Goal: Information Seeking & Learning: Stay updated

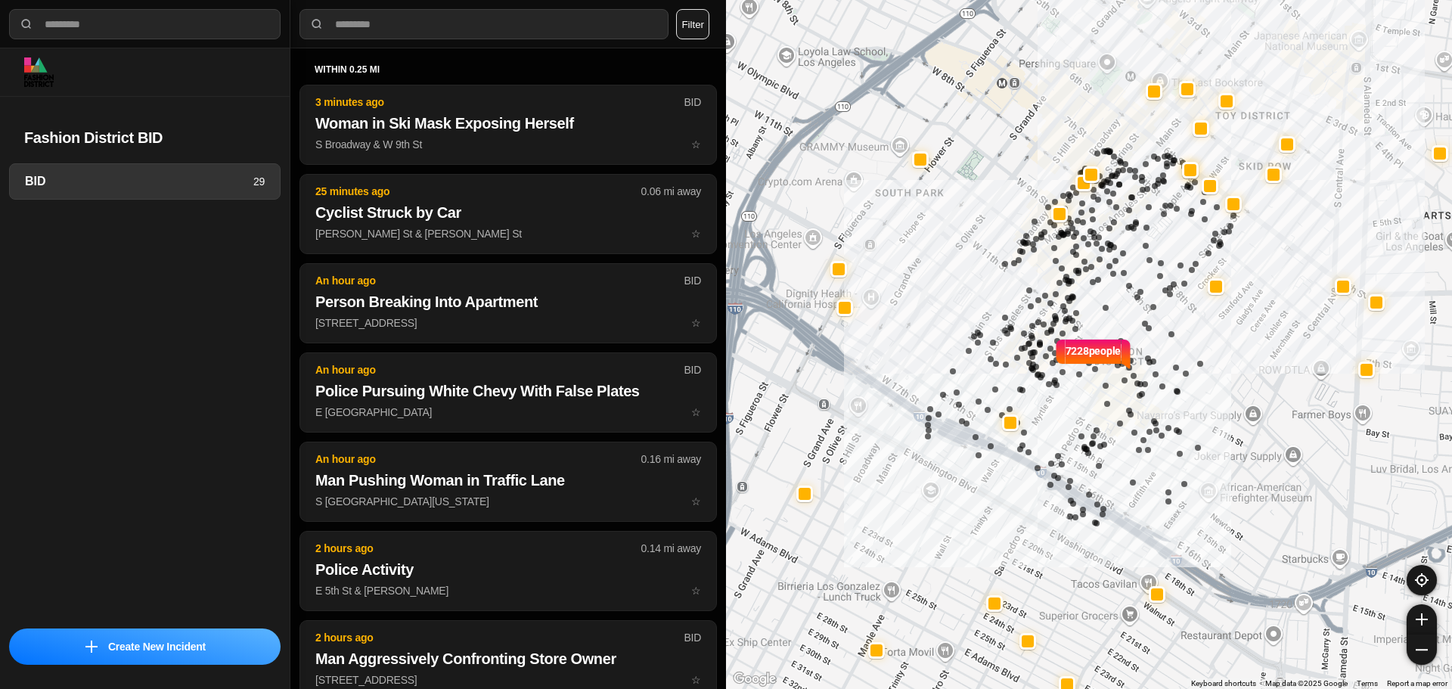
select select "*"
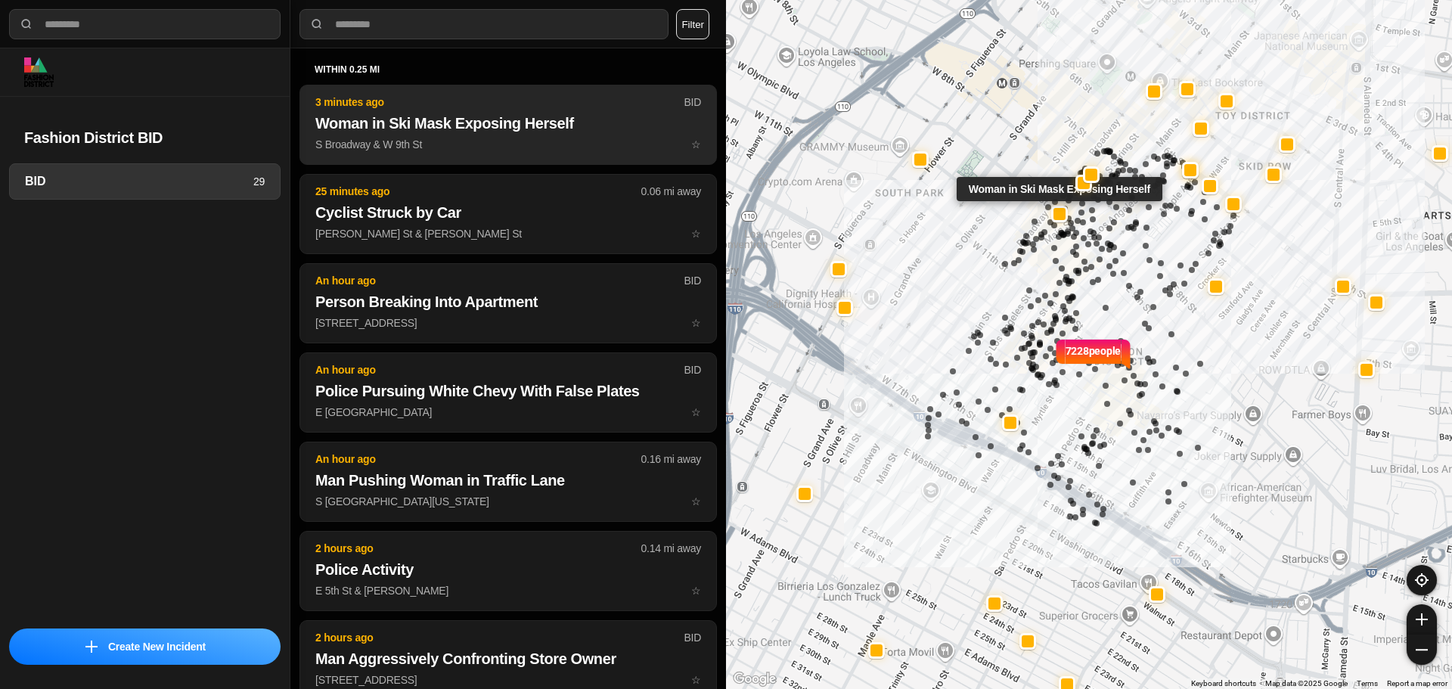
click at [517, 138] on p "S Broadway & W 9th St ☆" at bounding box center [508, 144] width 386 height 15
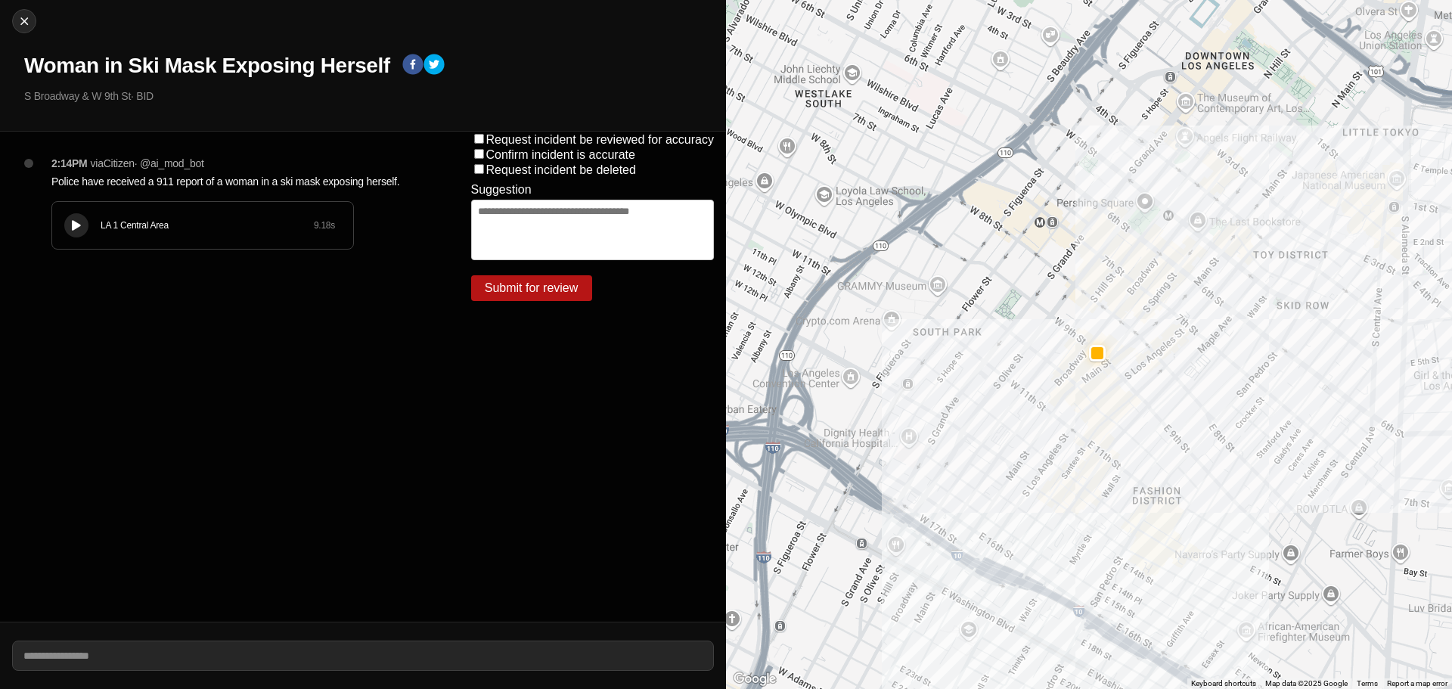
click at [77, 221] on icon at bounding box center [76, 226] width 9 height 10
click at [188, 310] on div "2:14PM via Citizen · @ ai_mod_bot Police have received a 911 report of a woman …" at bounding box center [229, 377] width 459 height 490
click at [68, 214] on div "LA 1 Central Area 9.18 s" at bounding box center [202, 225] width 301 height 47
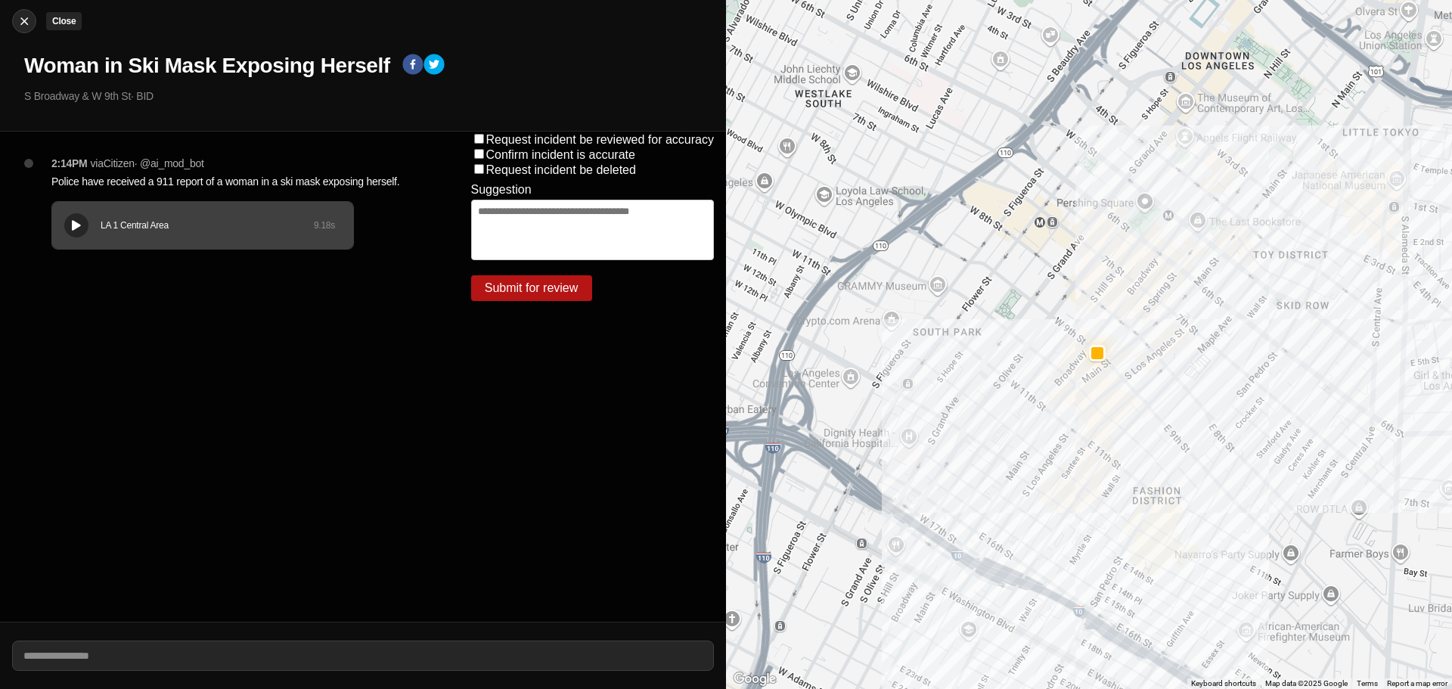
click at [20, 23] on img at bounding box center [24, 21] width 15 height 15
select select "*"
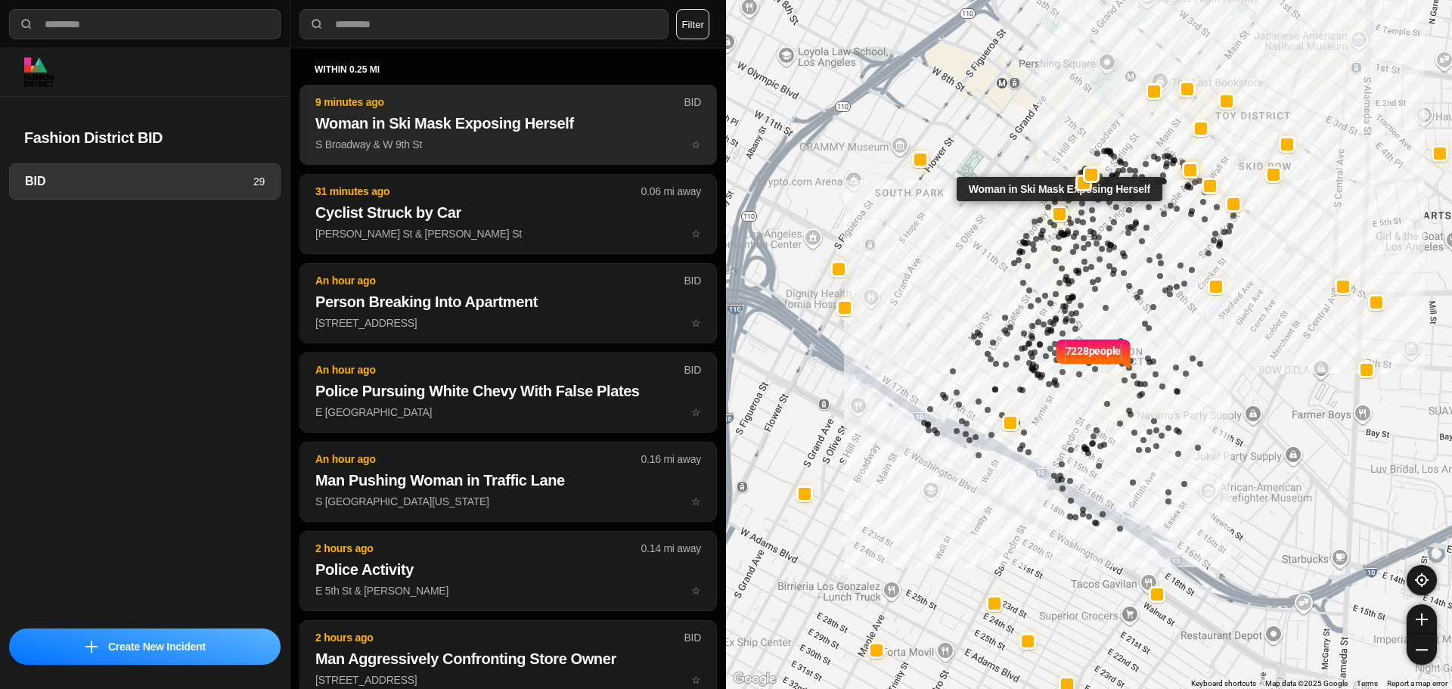
click at [516, 131] on h2 "Woman in Ski Mask Exposing Herself" at bounding box center [508, 123] width 386 height 21
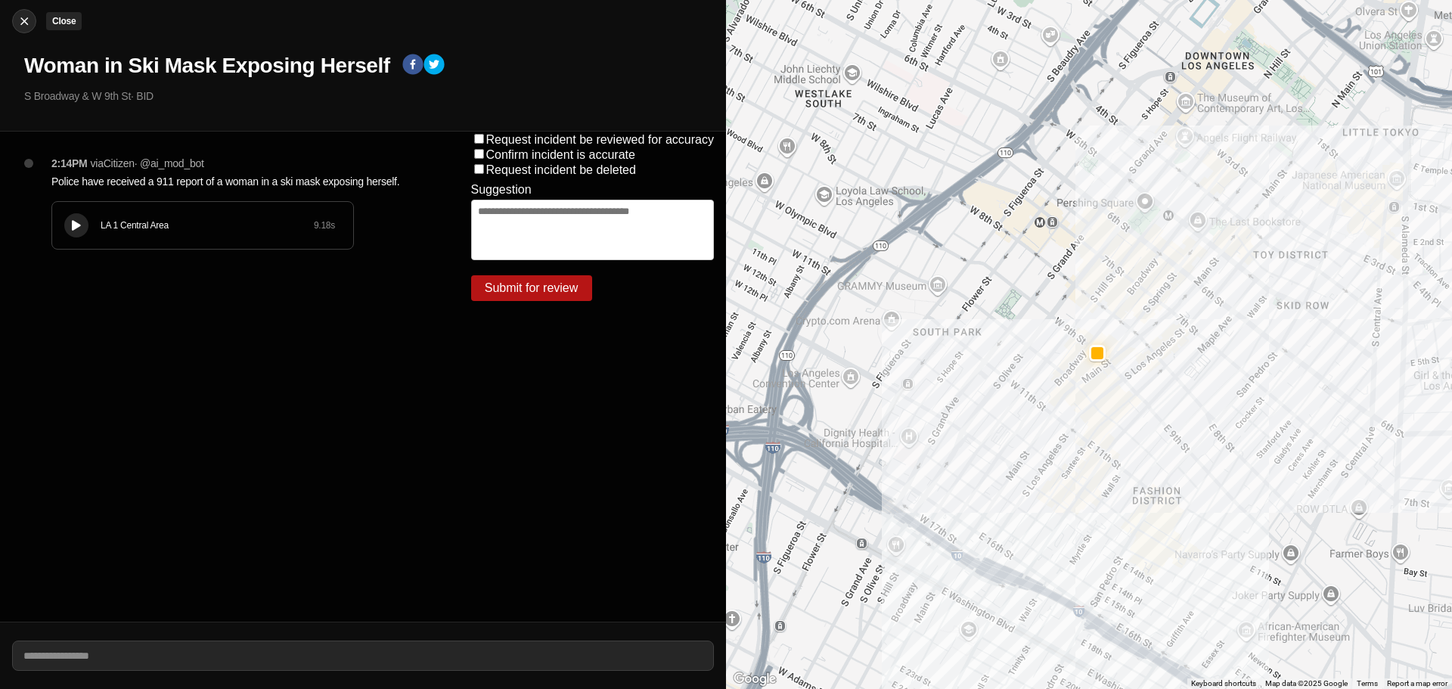
click at [28, 15] on img at bounding box center [24, 21] width 15 height 15
select select "*"
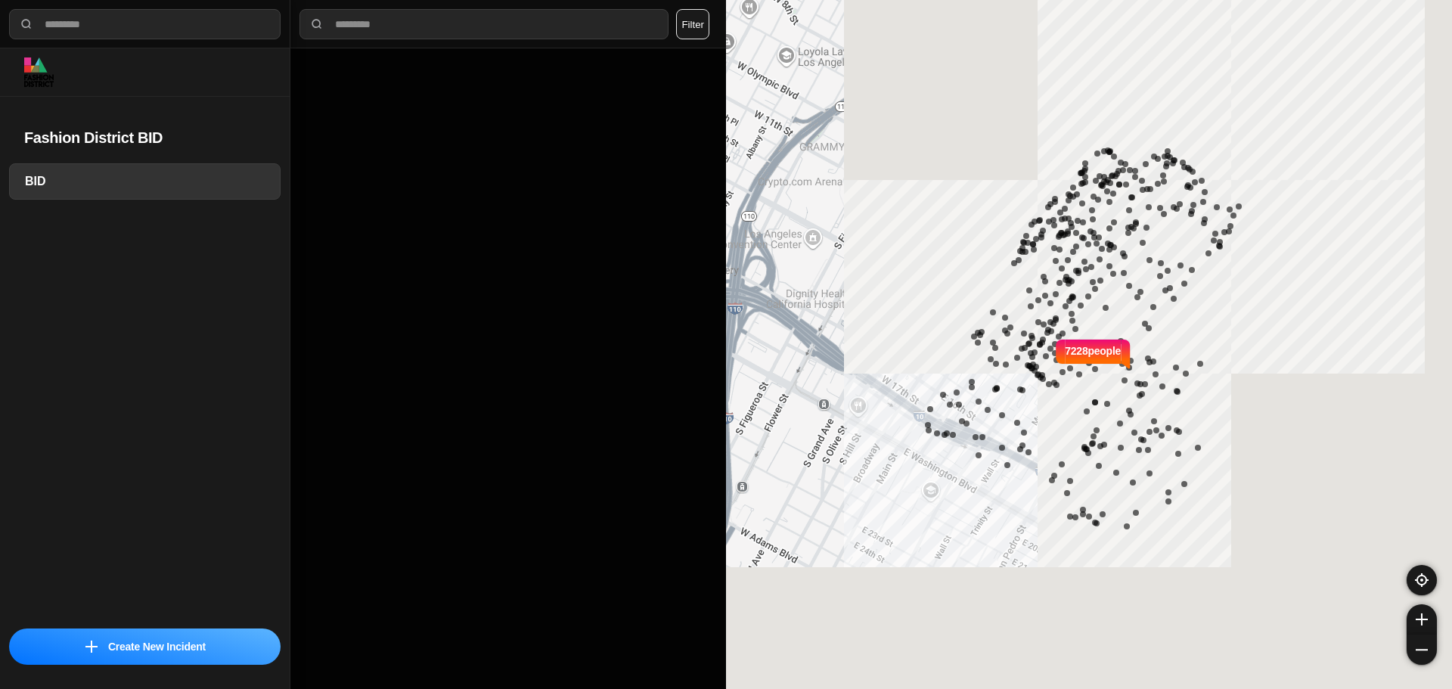
select select "*"
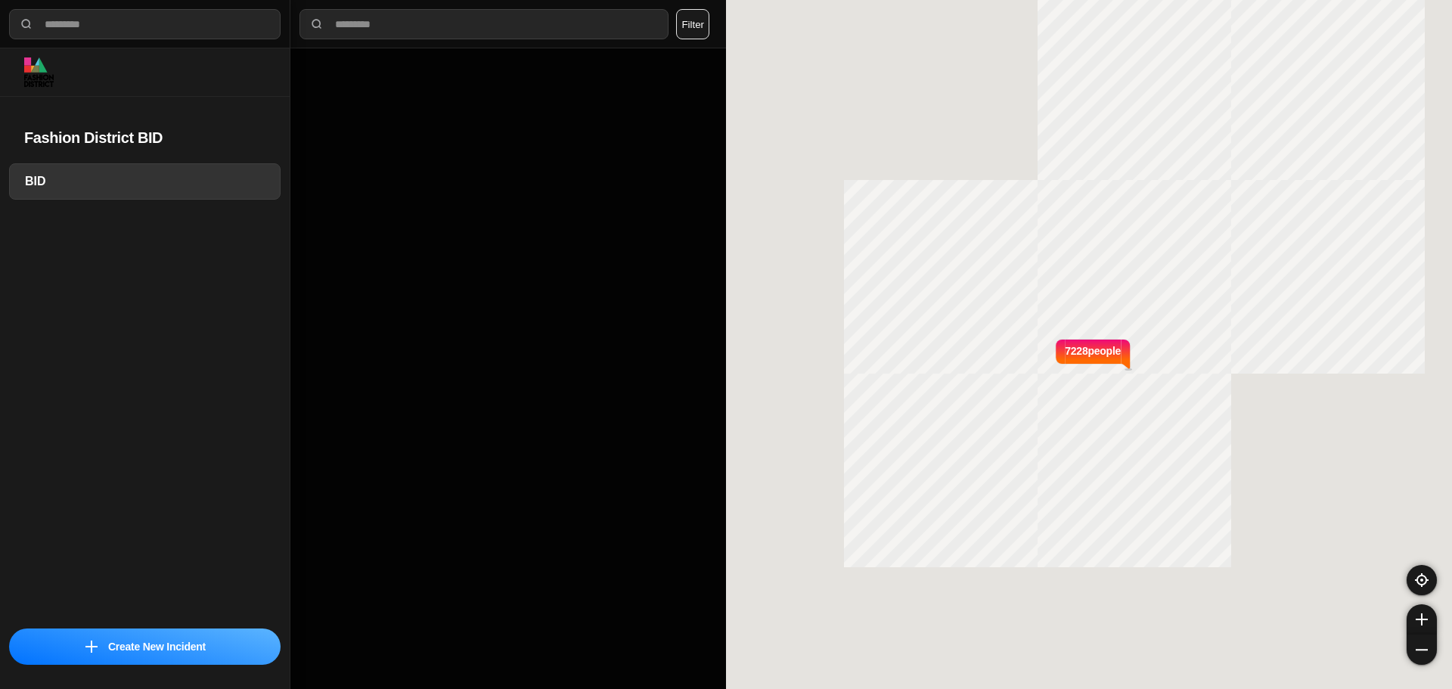
select select "*"
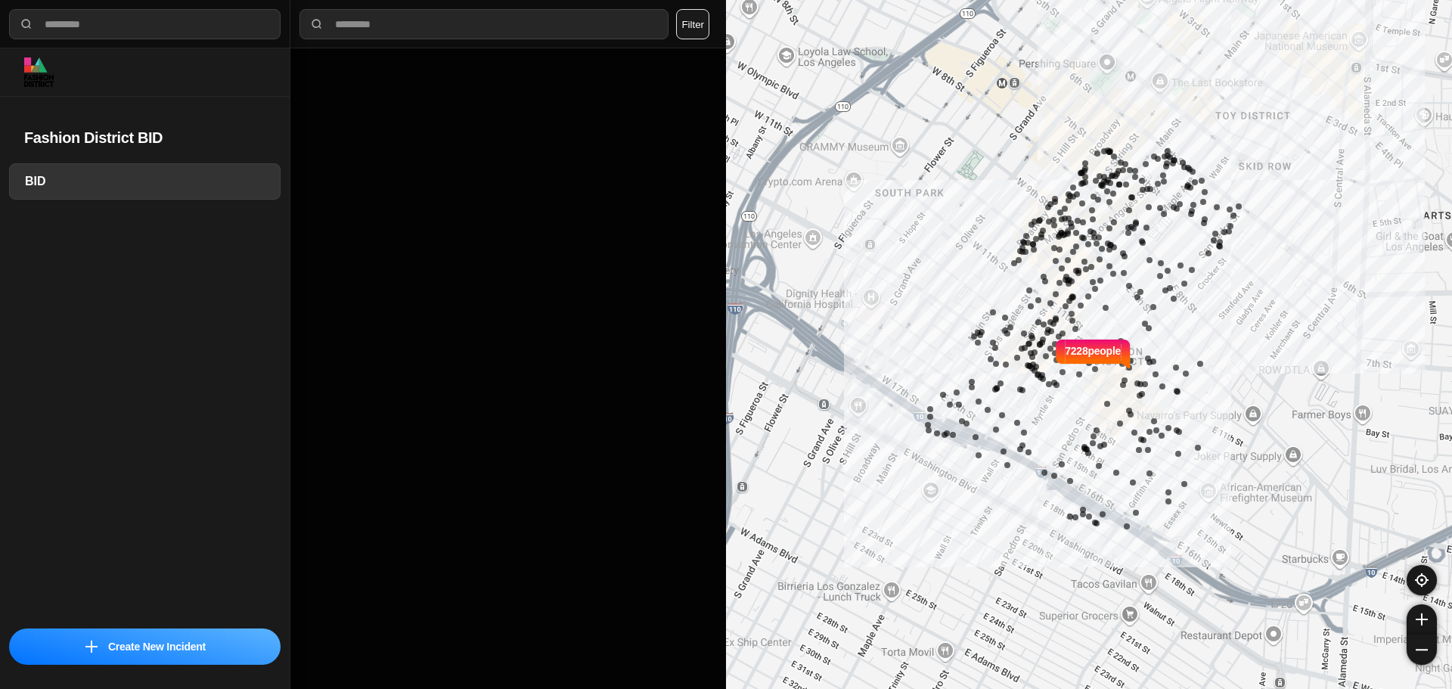
select select "*"
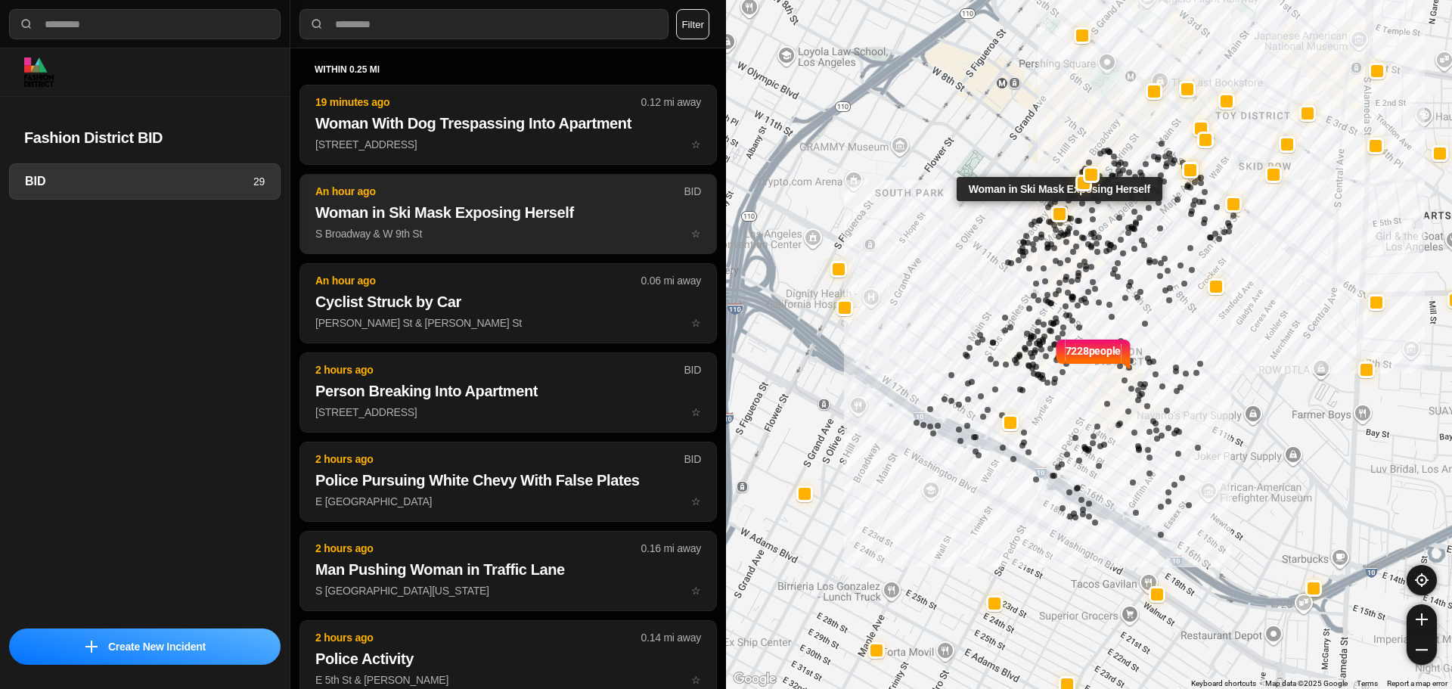
click at [523, 203] on h2 "Woman in Ski Mask Exposing Herself" at bounding box center [508, 212] width 386 height 21
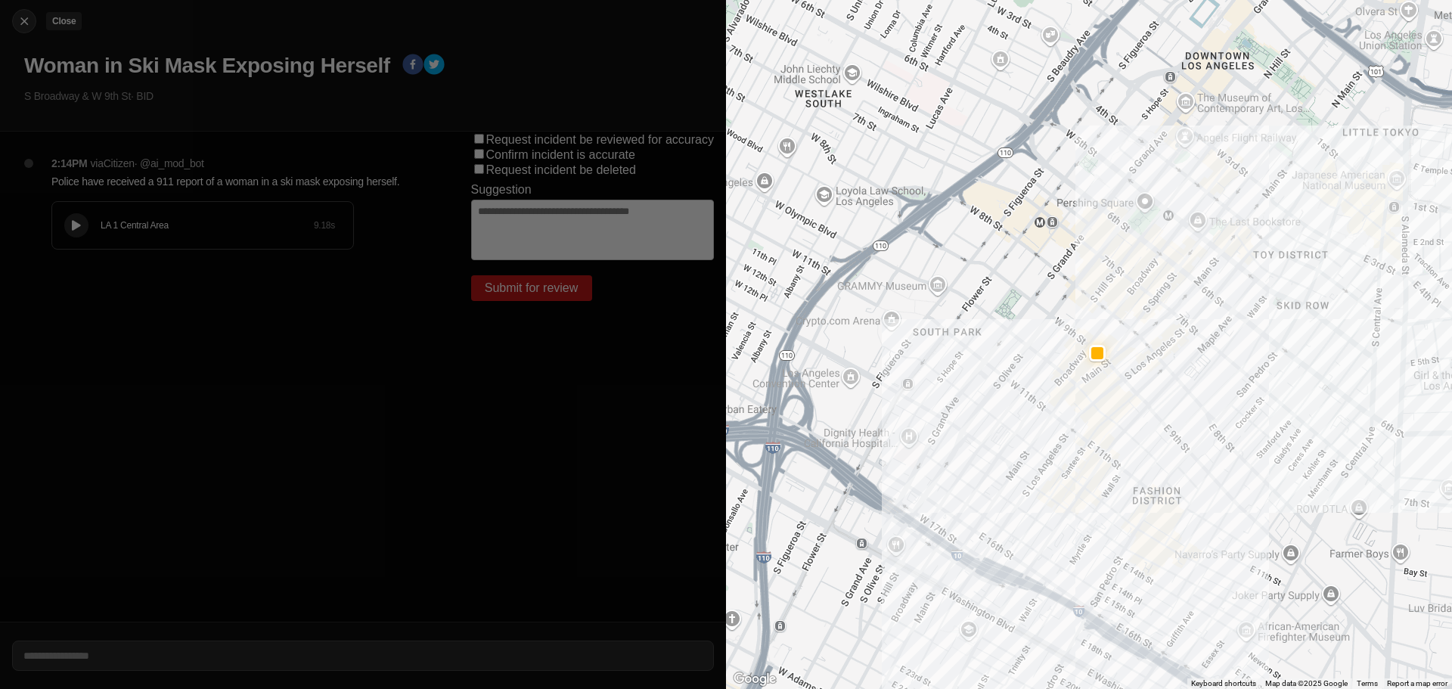
click at [22, 28] on img at bounding box center [24, 21] width 15 height 15
select select "*"
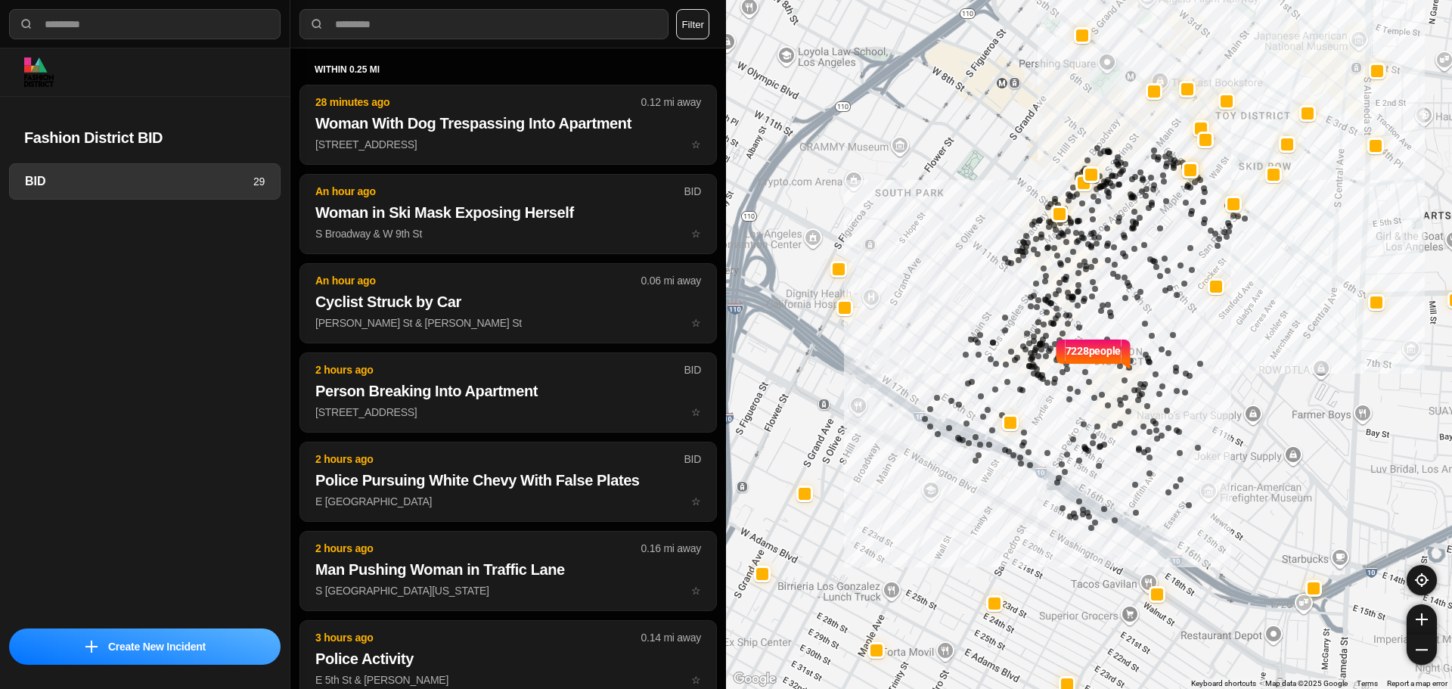
select select "*"
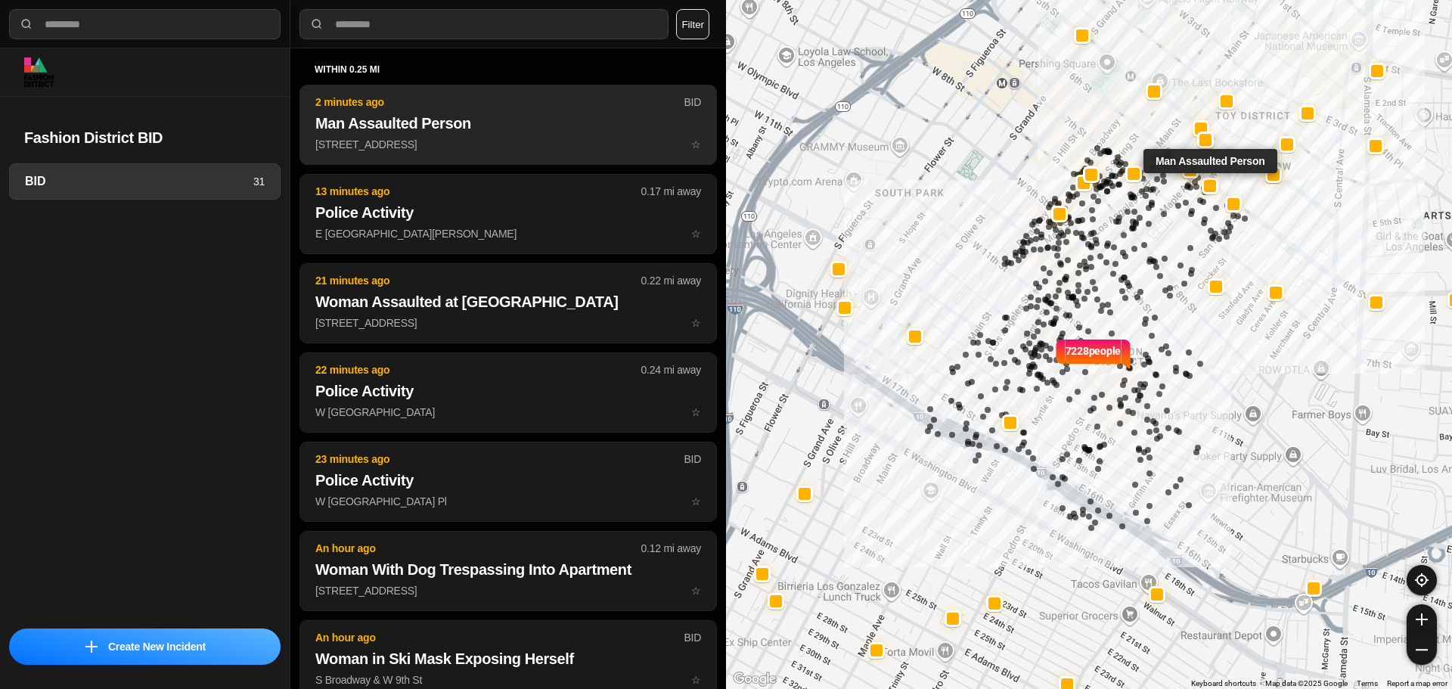
click at [452, 136] on button "2 minutes ago BID Man Assaulted Person 240 East 6Th Street ☆" at bounding box center [509, 125] width 418 height 80
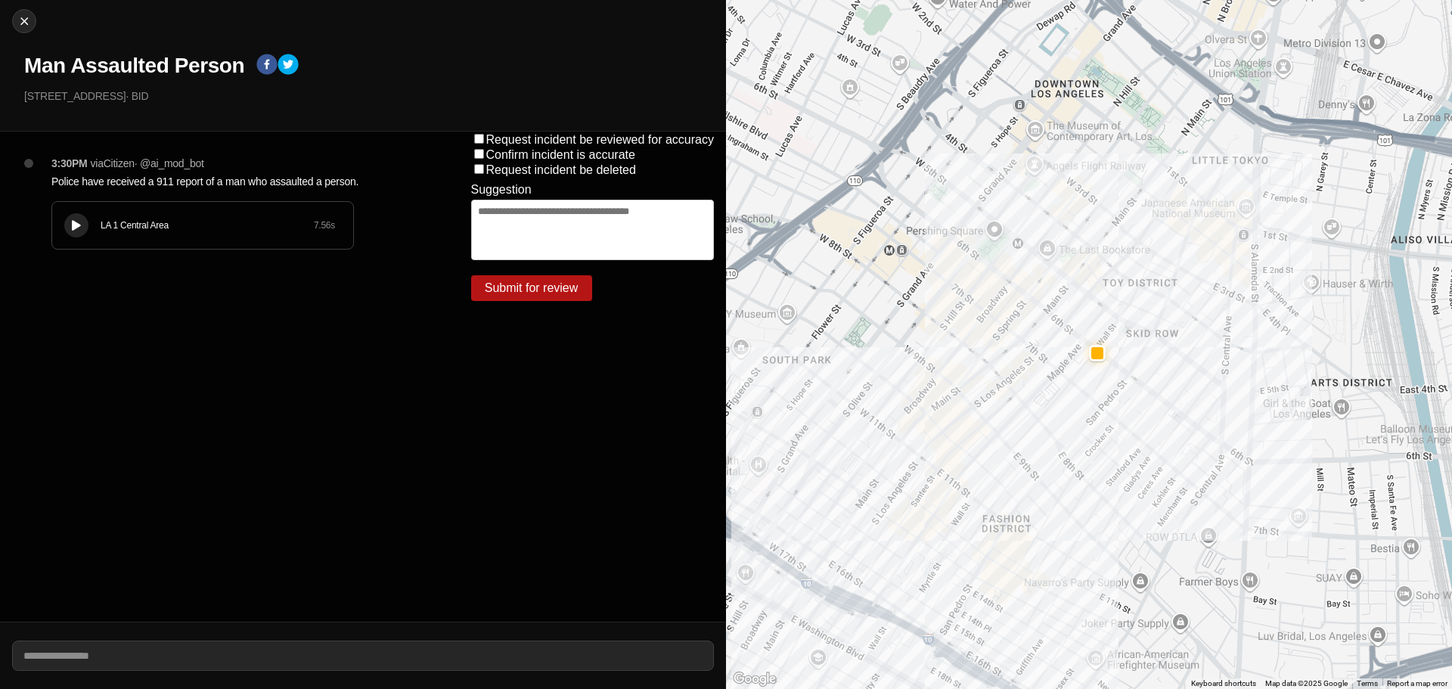
click at [77, 223] on icon at bounding box center [76, 226] width 9 height 10
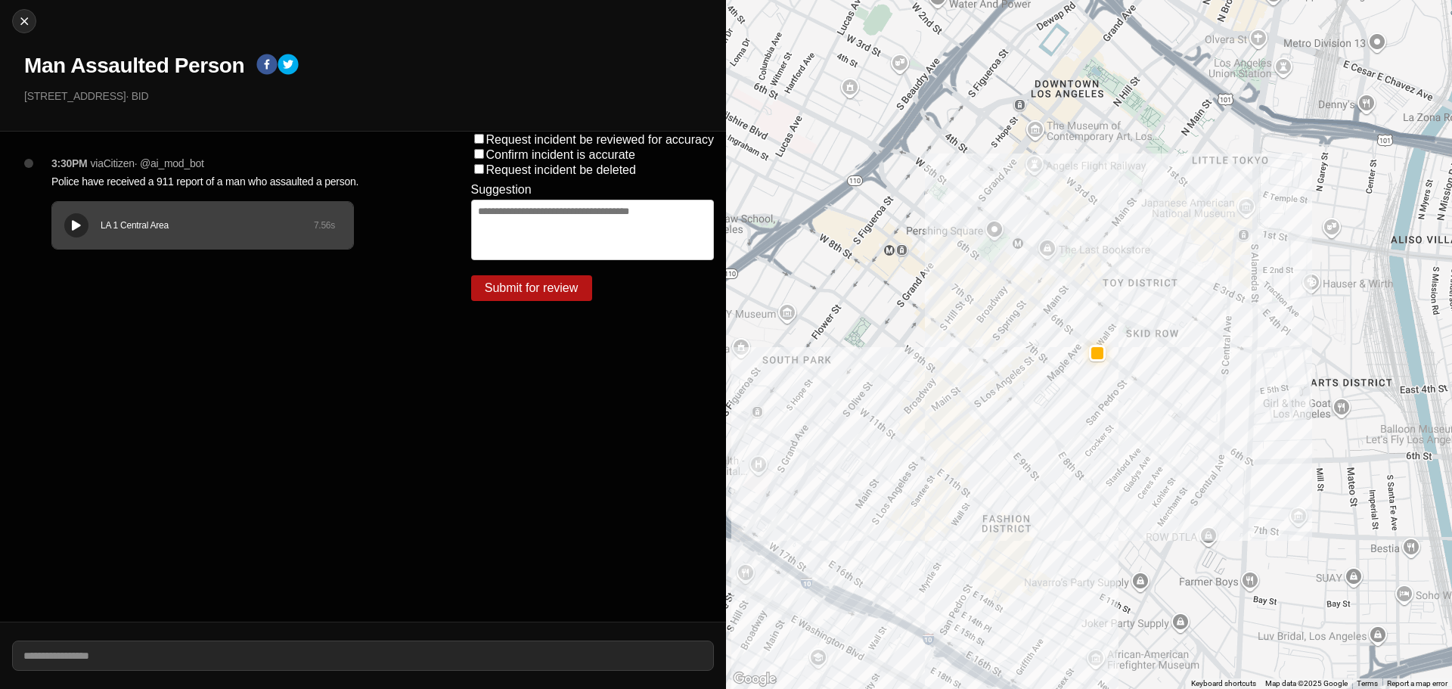
click at [99, 245] on div "LA 1 Central Area 7.56 s" at bounding box center [202, 225] width 301 height 47
click at [70, 240] on div "LA 1 Central Area 7.56 s" at bounding box center [202, 225] width 301 height 47
click at [21, 17] on img at bounding box center [24, 21] width 15 height 15
select select "*"
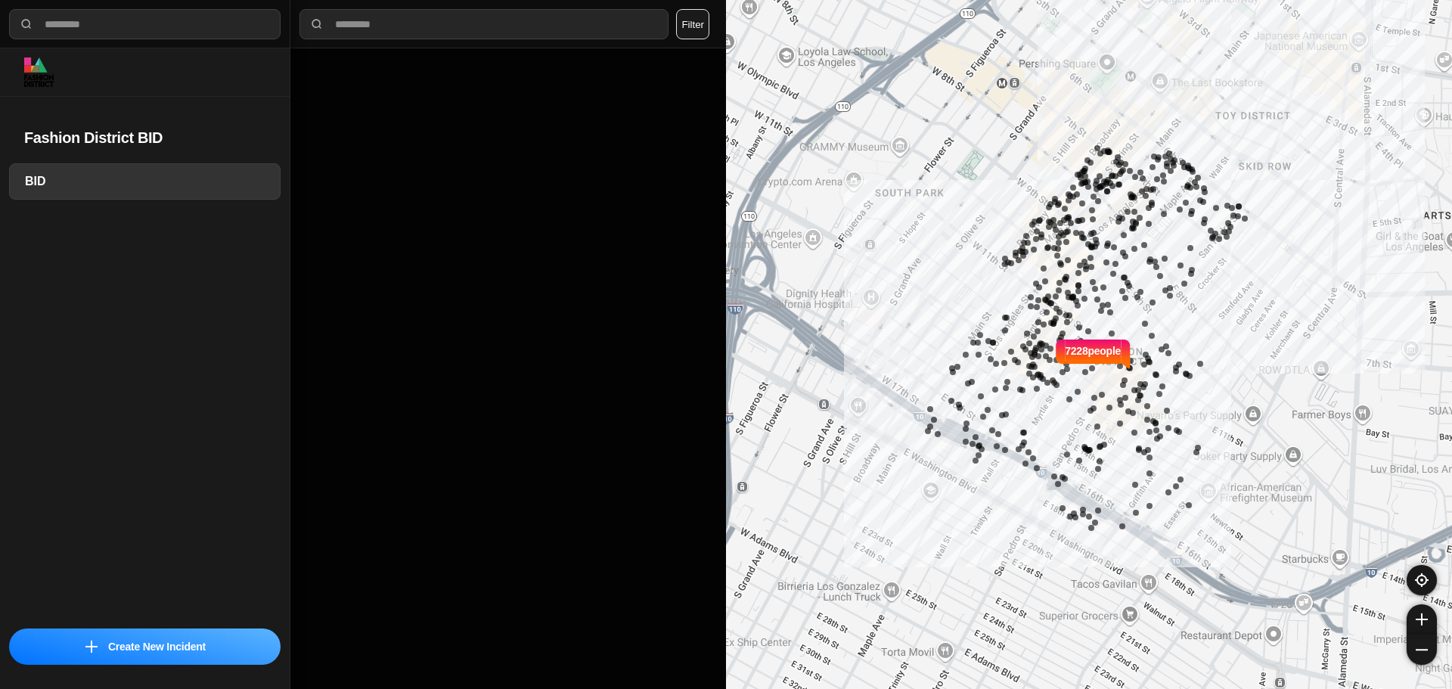
select select "*"
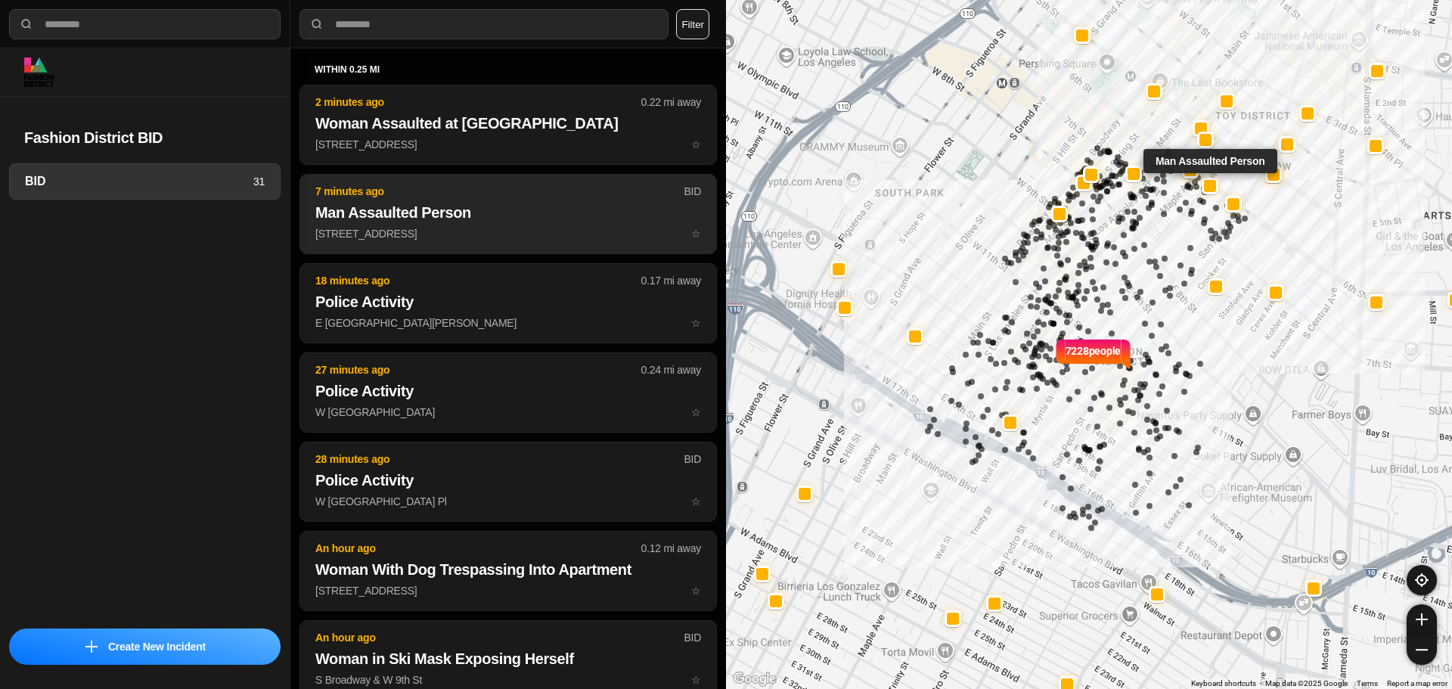
click at [448, 212] on h2 "Man Assaulted Person" at bounding box center [508, 212] width 386 height 21
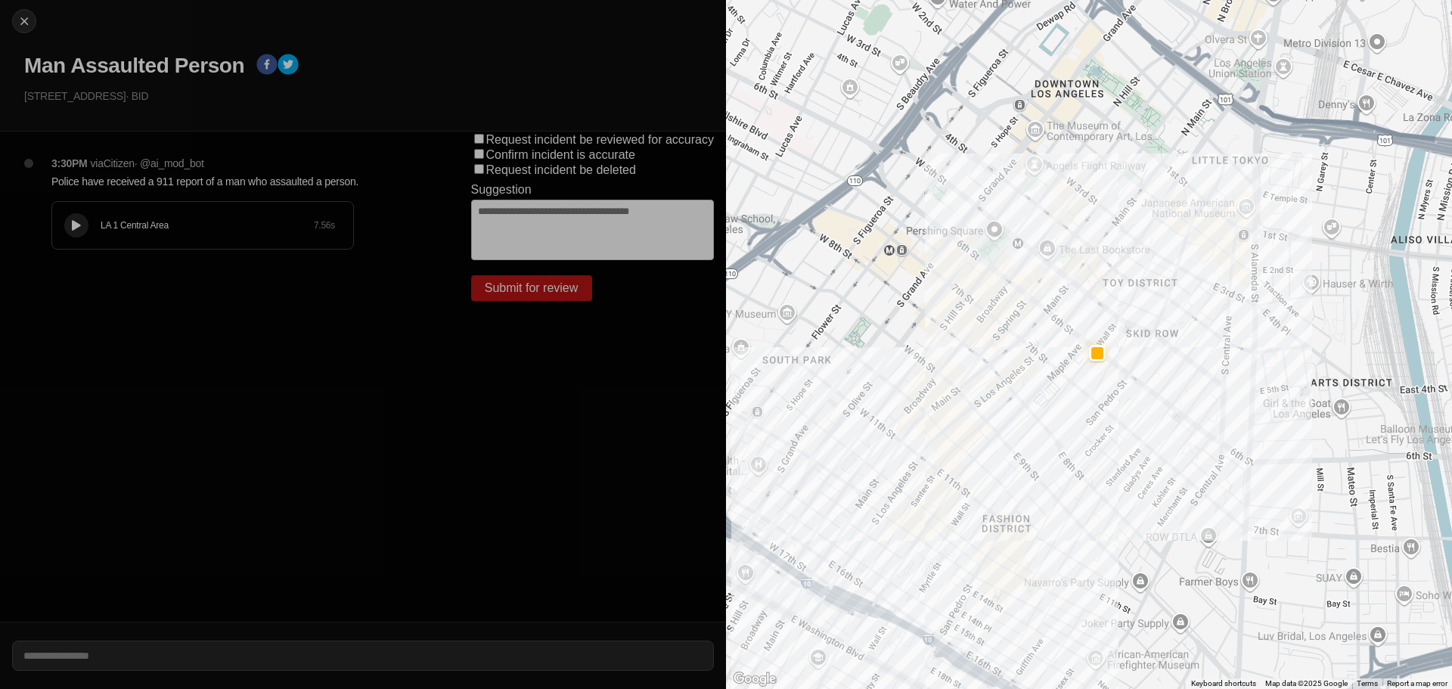
click at [86, 207] on div "LA 1 Central Area 7.56 s" at bounding box center [202, 225] width 301 height 47
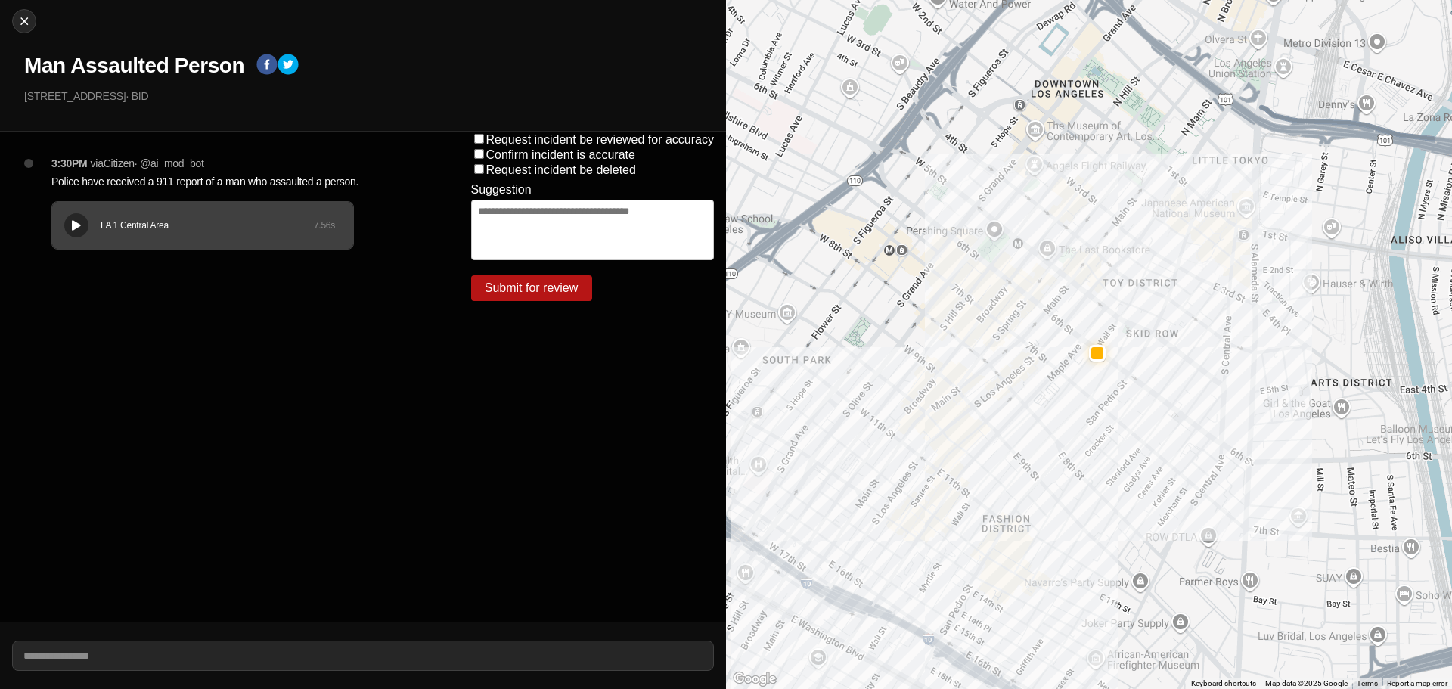
click at [75, 223] on div at bounding box center [76, 225] width 15 height 11
click at [0, 17] on div "Close Man Assaulted Person 240 East 6Th Street · BID" at bounding box center [363, 66] width 726 height 132
click at [25, 19] on img at bounding box center [24, 21] width 15 height 15
select select "*"
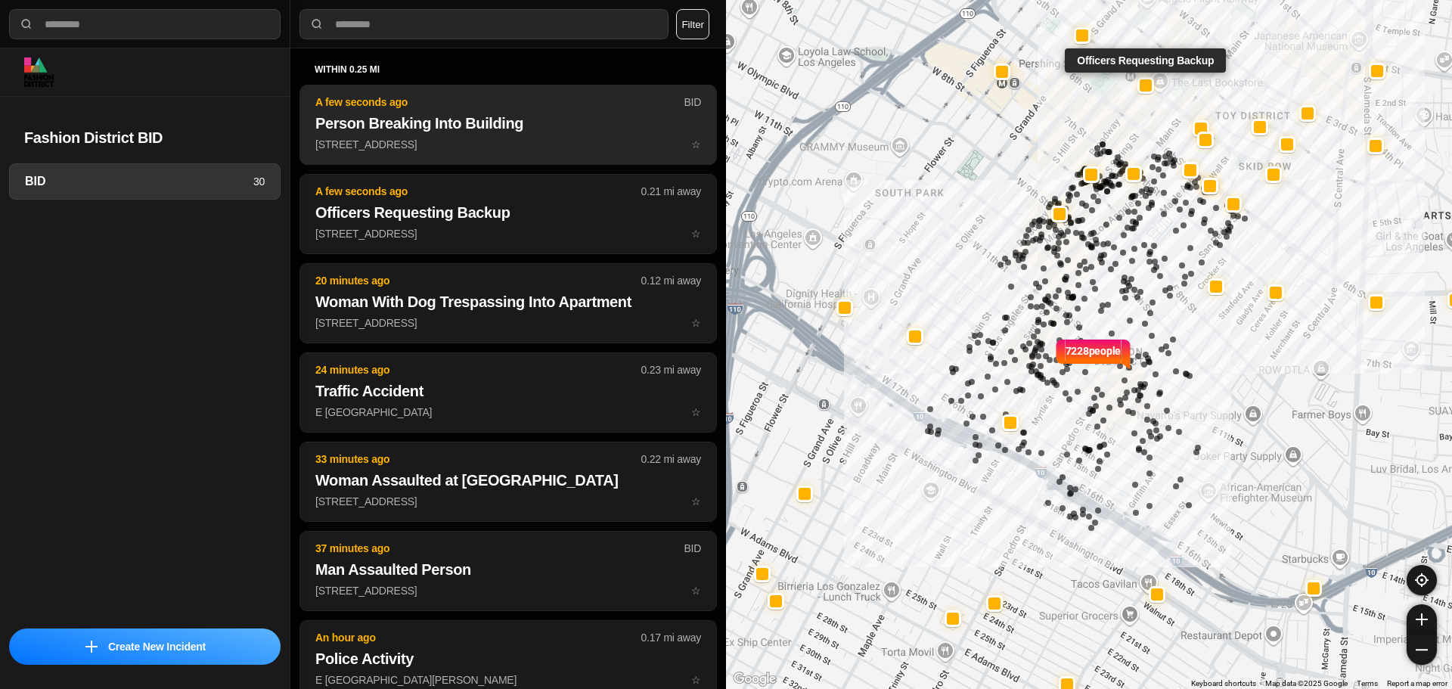
click at [439, 135] on button "A few seconds ago BID Person Breaking Into Building 240 East 6Th Street ☆" at bounding box center [509, 125] width 418 height 80
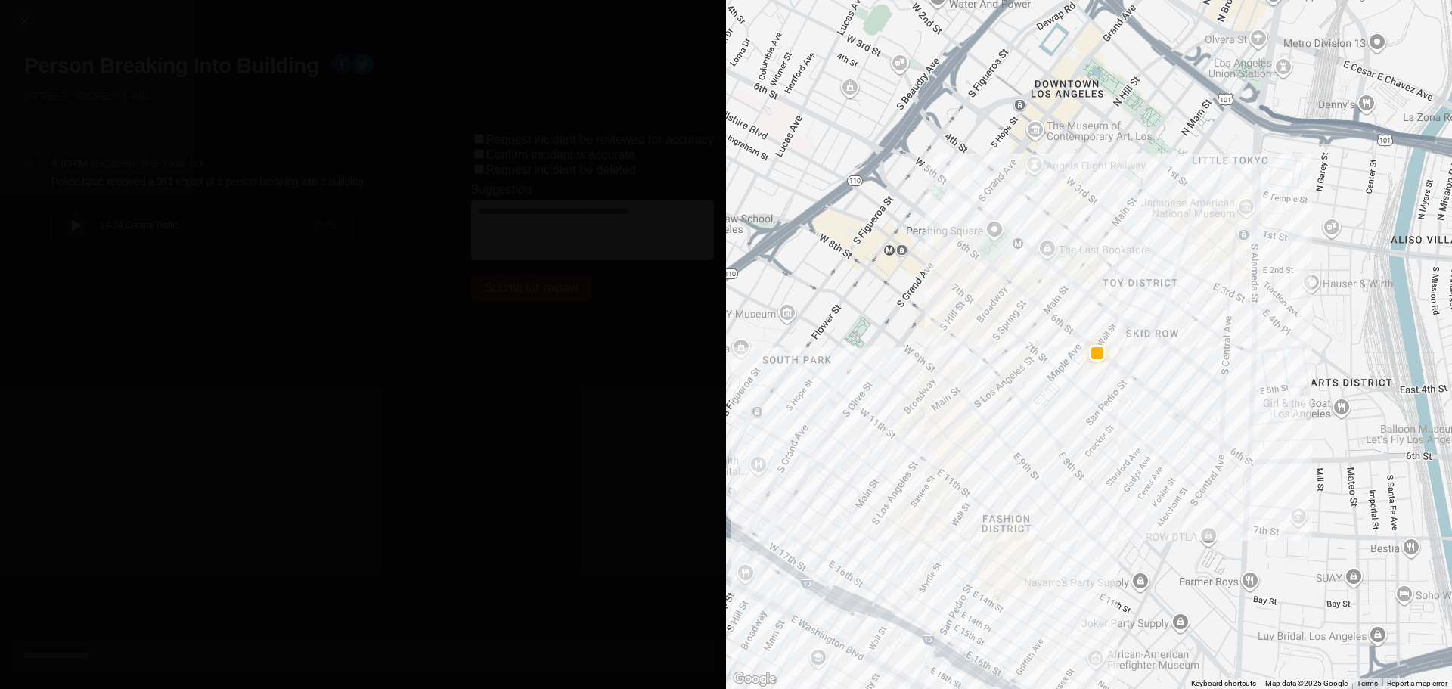
click at [69, 219] on button at bounding box center [76, 225] width 24 height 24
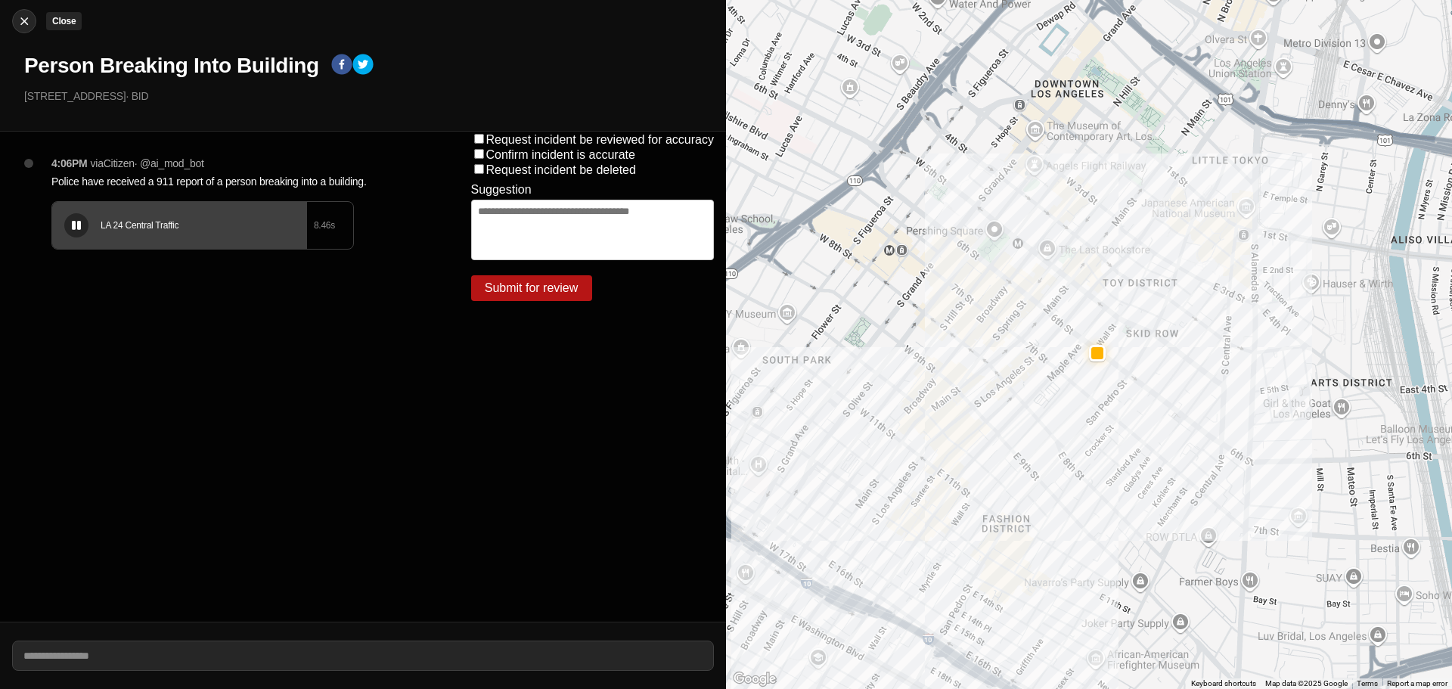
click at [18, 20] on img at bounding box center [24, 21] width 15 height 15
select select "*"
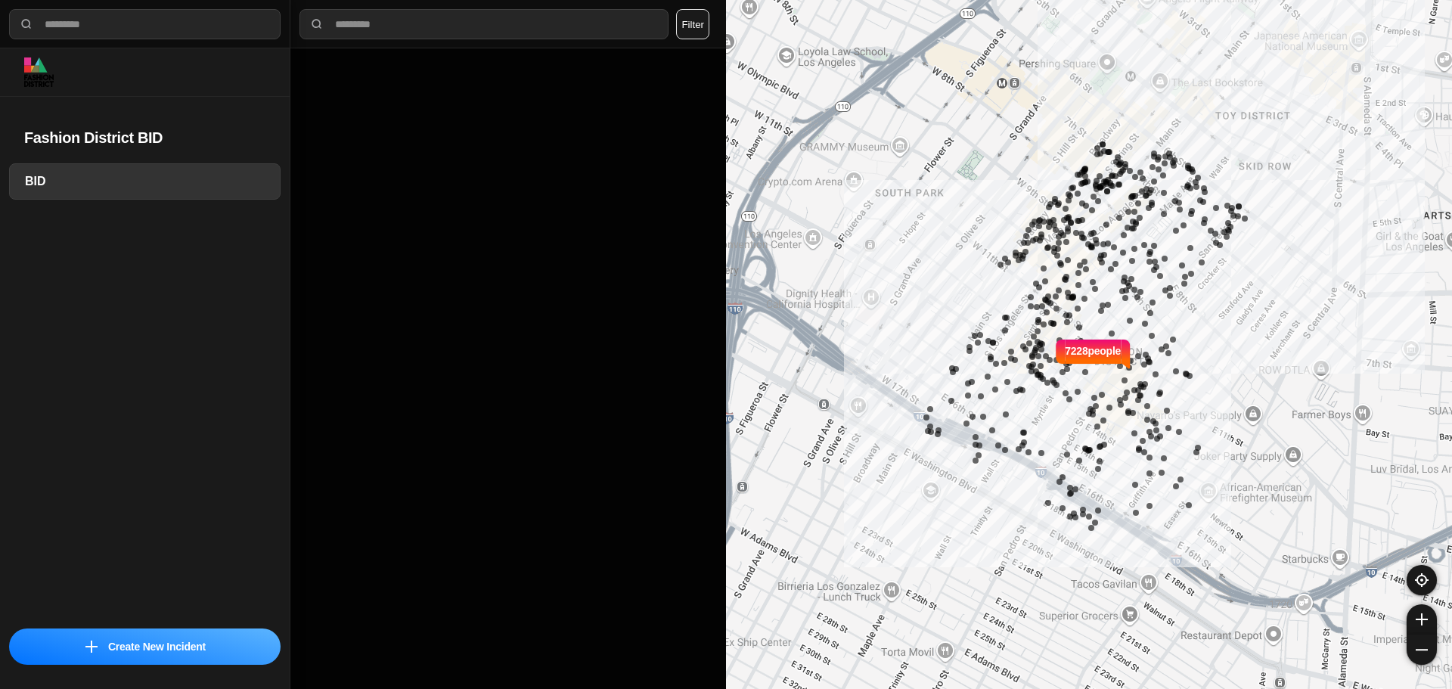
select select "*"
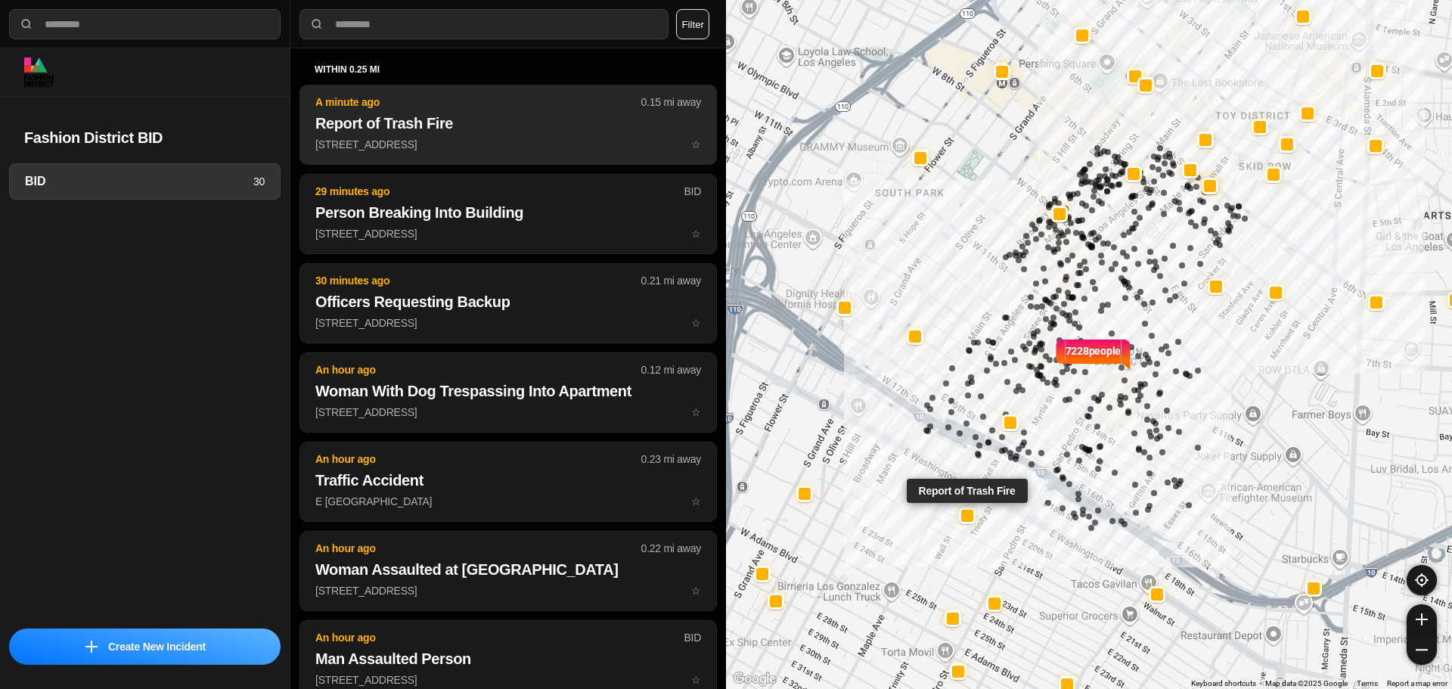
click at [538, 132] on h2 "Report of Trash Fire" at bounding box center [508, 123] width 386 height 21
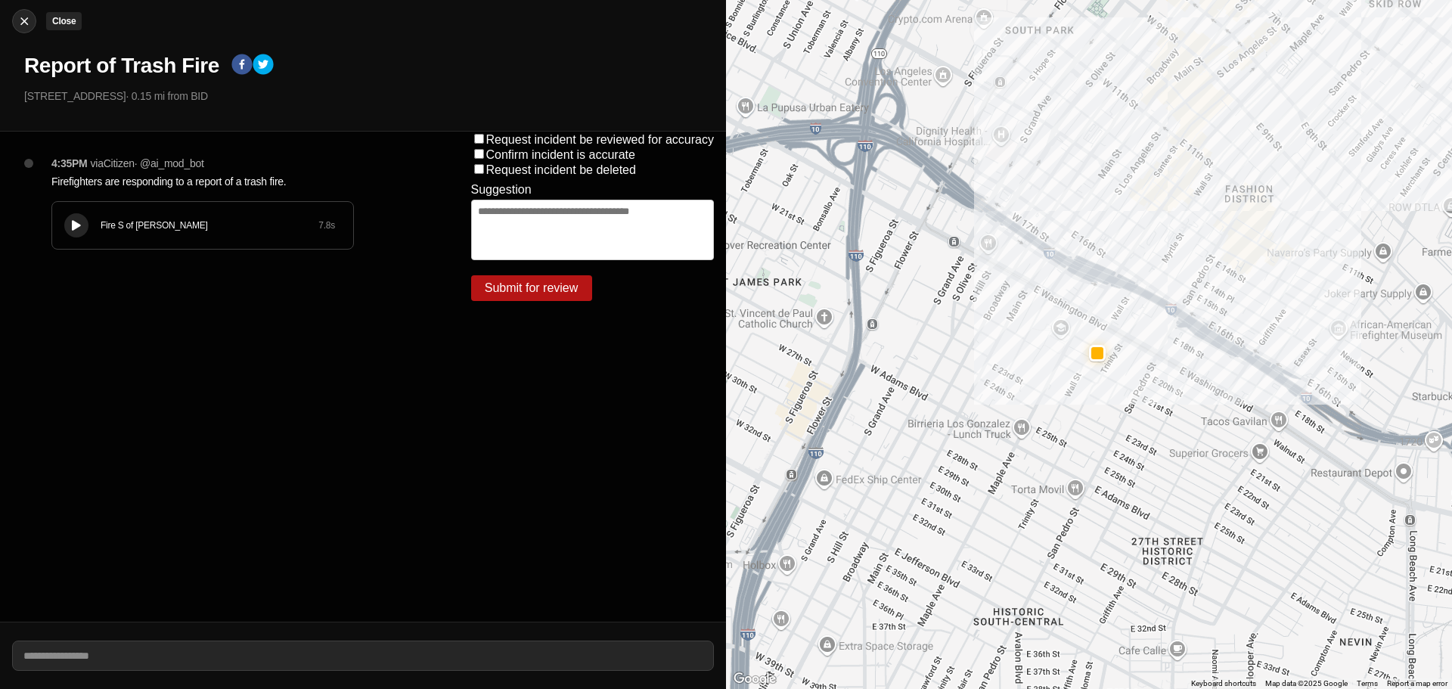
click at [18, 20] on img at bounding box center [24, 21] width 15 height 15
select select "*"
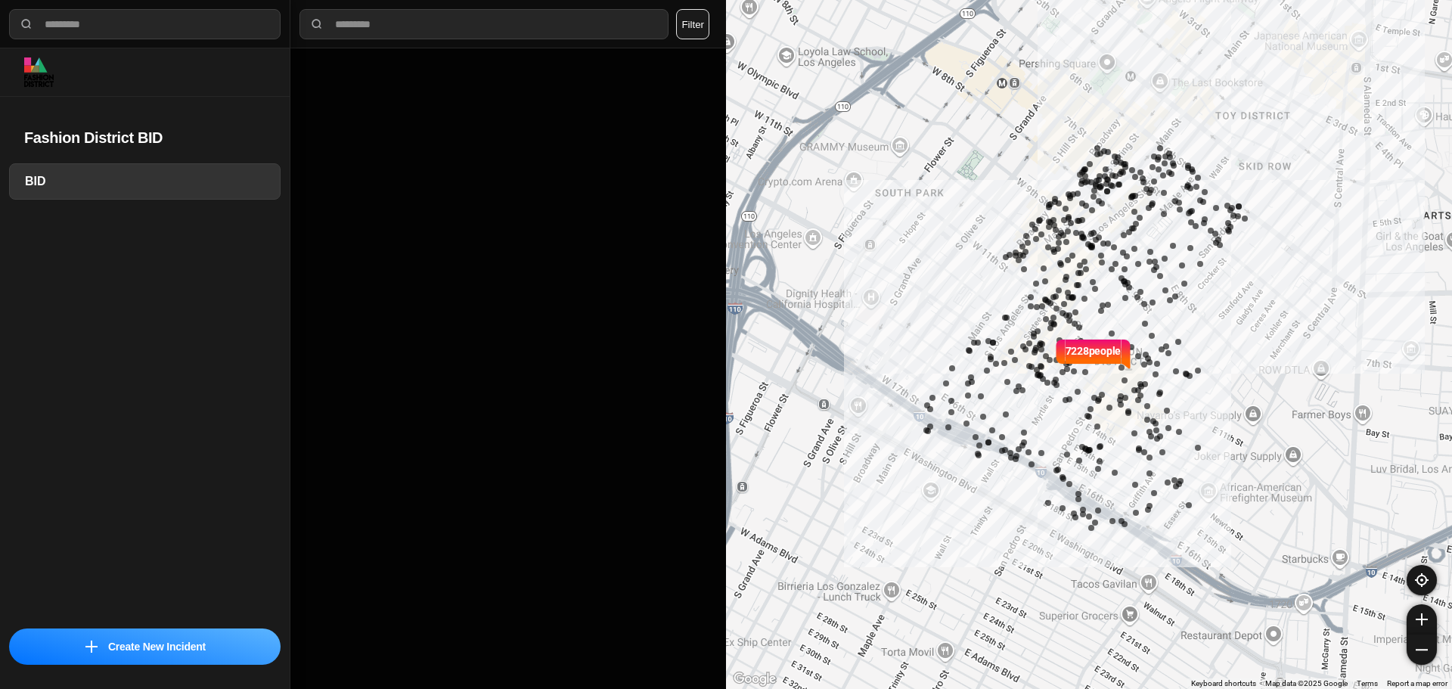
select select "*"
